Goal: Book appointment/travel/reservation

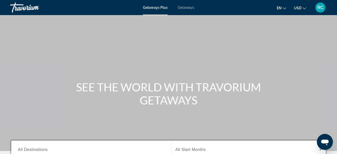
click at [182, 7] on span "Getaways" at bounding box center [186, 8] width 16 height 4
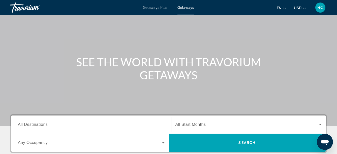
click at [63, 122] on div "Search widget" at bounding box center [91, 125] width 147 height 14
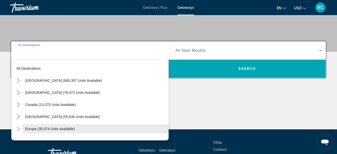
scroll to position [123, 0]
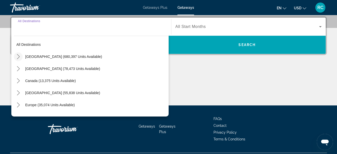
click at [19, 56] on icon "Toggle United States (680,397 units available) submenu" at bounding box center [18, 56] width 3 height 5
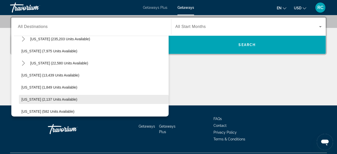
scroll to position [0, 0]
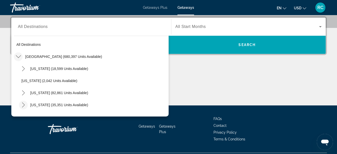
click at [23, 106] on icon "Toggle Colorado (35,351 units available) submenu" at bounding box center [23, 105] width 5 height 5
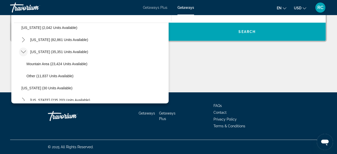
scroll to position [50, 0]
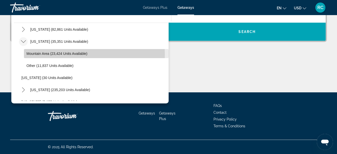
click at [42, 54] on span "Mountain Area (23,424 units available)" at bounding box center [57, 54] width 61 height 4
type input "**********"
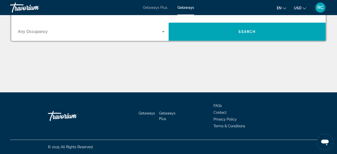
scroll to position [123, 0]
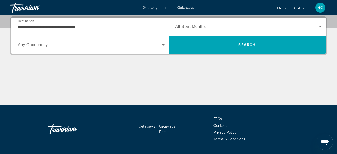
click at [189, 25] on span "All Start Months" at bounding box center [191, 26] width 31 height 4
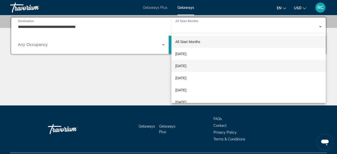
click at [187, 65] on span "[DATE]" at bounding box center [181, 66] width 11 height 6
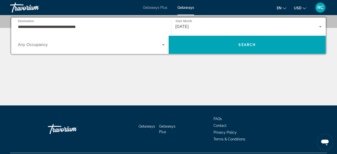
click at [73, 49] on div "Search widget" at bounding box center [91, 45] width 147 height 14
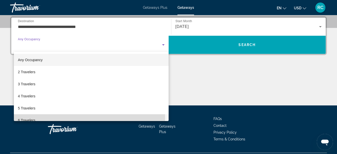
click at [67, 119] on mat-option "6 Travelers" at bounding box center [91, 121] width 155 height 12
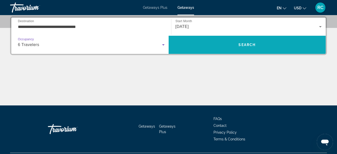
click at [252, 45] on span "Search" at bounding box center [247, 45] width 17 height 4
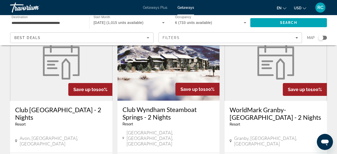
scroll to position [76, 0]
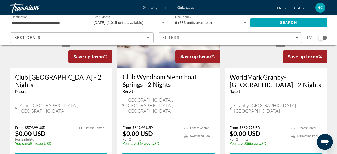
click at [161, 75] on h3 "Club Wyndham Steamboat Springs - 2 Nights" at bounding box center [169, 80] width 92 height 15
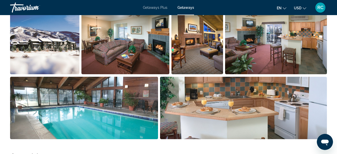
scroll to position [340, 0]
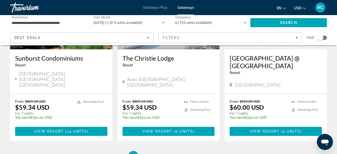
scroll to position [670, 0]
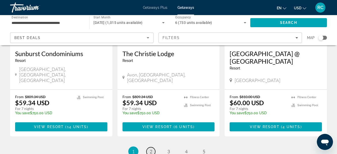
click at [152, 148] on link "page 2" at bounding box center [151, 152] width 9 height 9
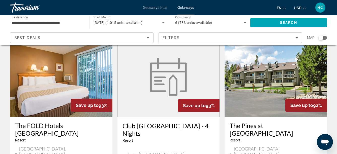
scroll to position [31, 0]
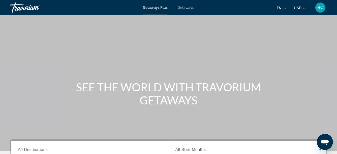
click at [183, 8] on span "Getaways" at bounding box center [186, 8] width 16 height 4
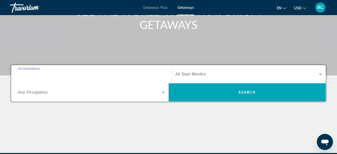
click at [51, 75] on input "Destination All Destinations" at bounding box center [91, 75] width 147 height 6
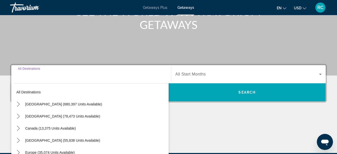
scroll to position [123, 0]
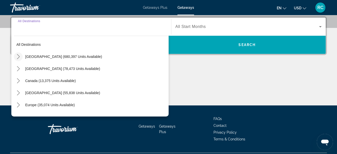
click at [19, 58] on icon "Toggle United States (680,397 units available) submenu" at bounding box center [18, 56] width 5 height 5
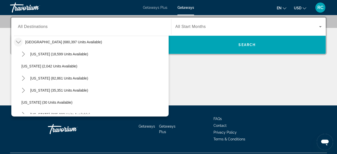
scroll to position [20, 0]
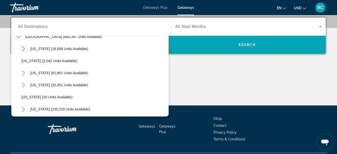
click at [26, 47] on mat-icon "Toggle Arizona (18,599 units available) submenu" at bounding box center [23, 49] width 9 height 9
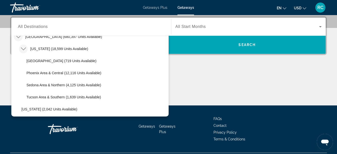
click at [21, 47] on icon "Toggle Arizona (18,599 units available) submenu" at bounding box center [23, 48] width 5 height 5
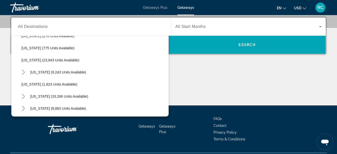
scroll to position [375, 0]
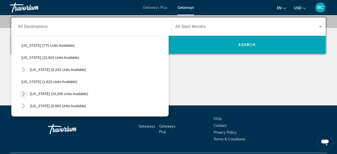
click at [19, 94] on mat-icon "Toggle South Carolina (33,266 units available) submenu" at bounding box center [23, 94] width 9 height 9
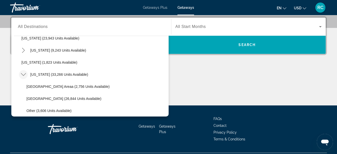
scroll to position [405, 0]
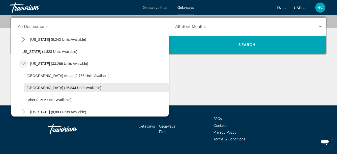
click at [66, 90] on span "[GEOGRAPHIC_DATA] (26,844 units available)" at bounding box center [64, 88] width 75 height 4
type input "**********"
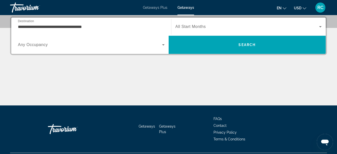
click at [190, 27] on span "All Start Months" at bounding box center [191, 26] width 31 height 4
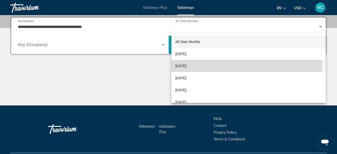
click at [182, 68] on span "[DATE]" at bounding box center [181, 66] width 11 height 6
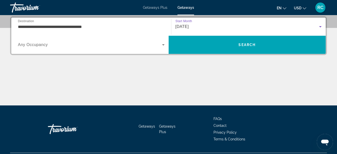
click at [97, 48] on div "Search widget" at bounding box center [91, 45] width 147 height 14
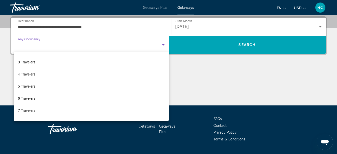
scroll to position [22, 0]
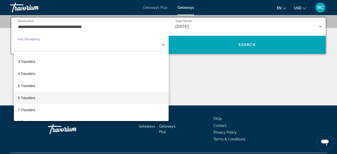
click at [70, 97] on mat-option "6 Travelers" at bounding box center [91, 98] width 155 height 12
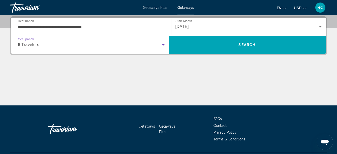
click at [162, 45] on icon "Search widget" at bounding box center [164, 45] width 6 height 6
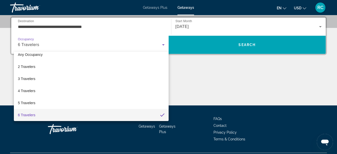
scroll to position [56, 0]
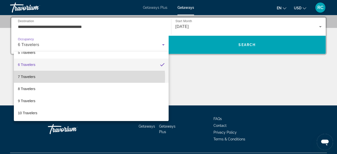
click at [89, 77] on mat-option "7 Travelers" at bounding box center [91, 77] width 155 height 12
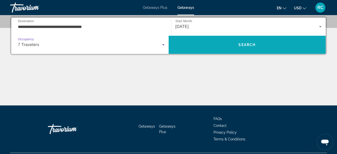
click at [242, 42] on span "Search" at bounding box center [247, 45] width 157 height 12
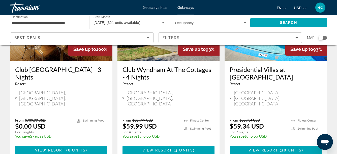
scroll to position [85, 0]
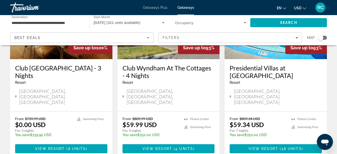
click at [283, 66] on h3 "Presidential Villas at [GEOGRAPHIC_DATA]" at bounding box center [276, 71] width 92 height 15
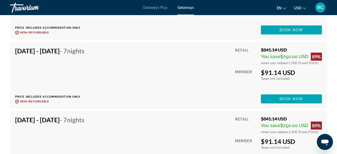
scroll to position [1435, 0]
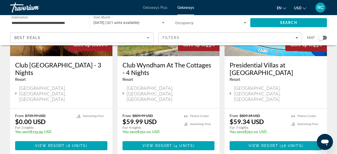
scroll to position [89, 0]
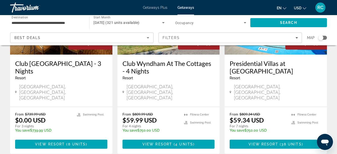
click at [177, 65] on h3 "Club Wyndham At The Cottages - 4 Nights" at bounding box center [169, 67] width 92 height 15
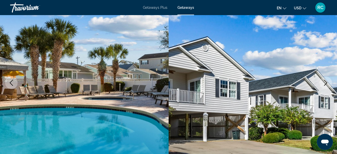
scroll to position [43, 0]
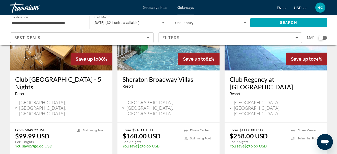
scroll to position [700, 0]
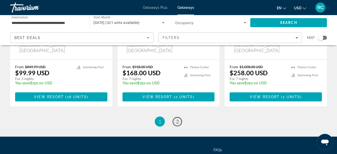
click at [179, 119] on span "2" at bounding box center [177, 122] width 3 height 6
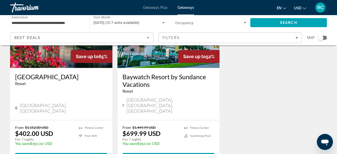
scroll to position [73, 0]
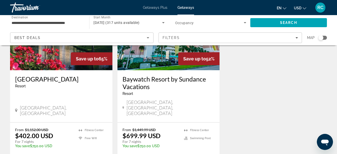
click at [74, 80] on h3 "[GEOGRAPHIC_DATA]" at bounding box center [61, 79] width 92 height 8
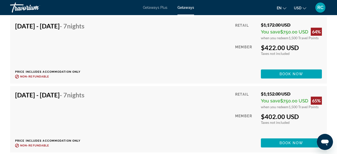
scroll to position [1473, 0]
